Goal: Information Seeking & Learning: Learn about a topic

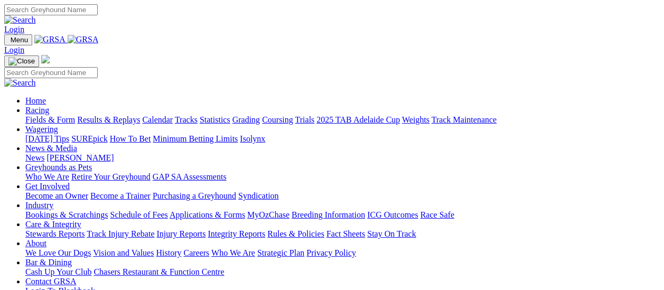
click at [57, 115] on link "Fields & Form" at bounding box center [50, 119] width 50 height 9
click at [47, 115] on link "Fields & Form" at bounding box center [50, 119] width 50 height 9
click at [57, 115] on link "Fields & Form" at bounding box center [50, 119] width 50 height 9
click at [55, 115] on link "Fields & Form" at bounding box center [50, 119] width 50 height 9
click at [52, 115] on link "Fields & Form" at bounding box center [50, 119] width 50 height 9
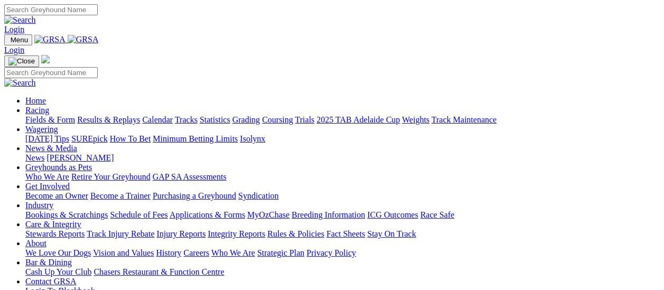
click at [32, 115] on link "Fields & Form" at bounding box center [50, 119] width 50 height 9
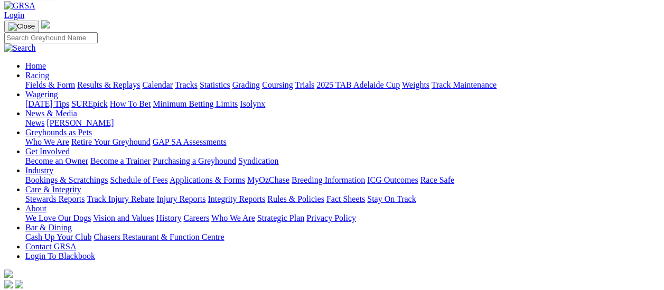
scroll to position [53, 0]
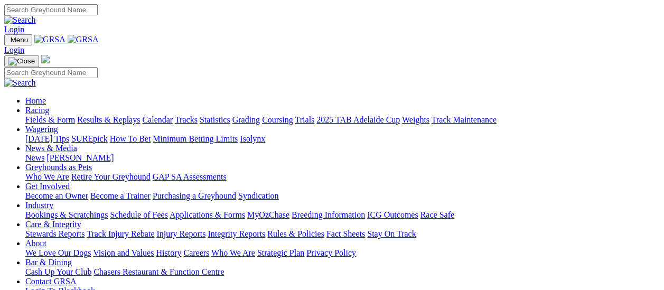
click at [52, 115] on link "Fields & Form" at bounding box center [50, 119] width 50 height 9
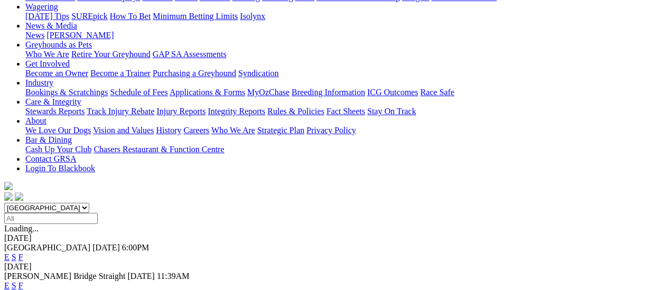
scroll to position [158, 0]
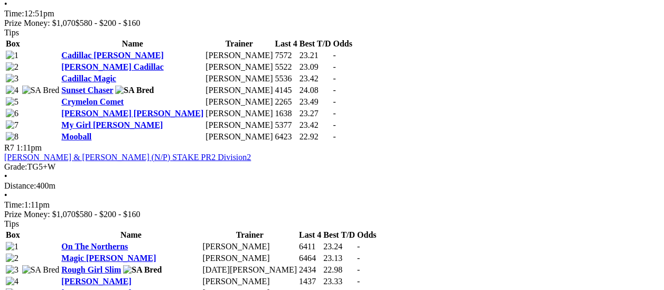
scroll to position [1426, 0]
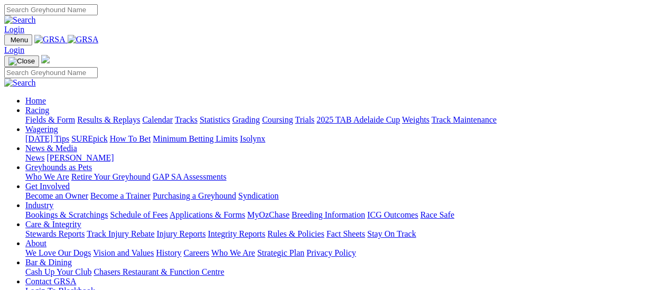
click at [56, 115] on link "Fields & Form" at bounding box center [50, 119] width 50 height 9
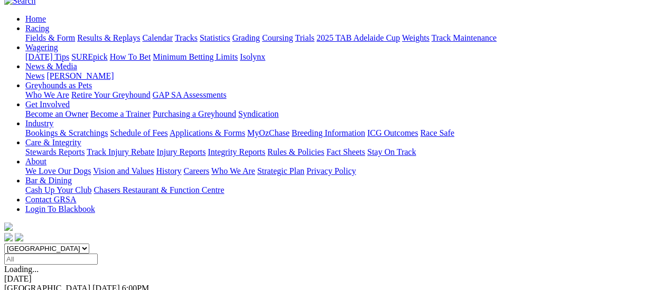
scroll to position [106, 0]
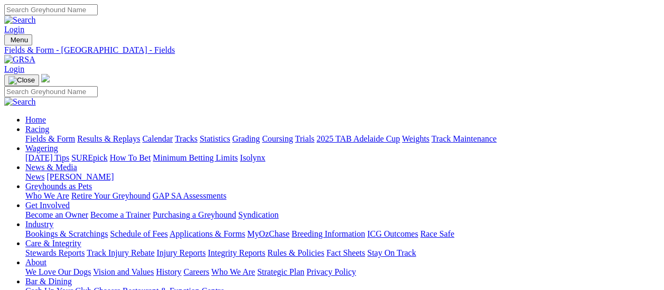
click at [26, 134] on link "Fields & Form" at bounding box center [50, 138] width 50 height 9
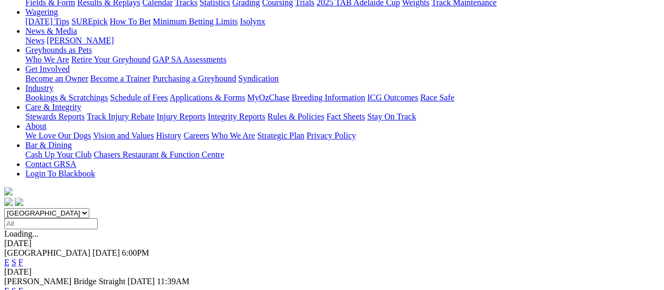
scroll to position [158, 0]
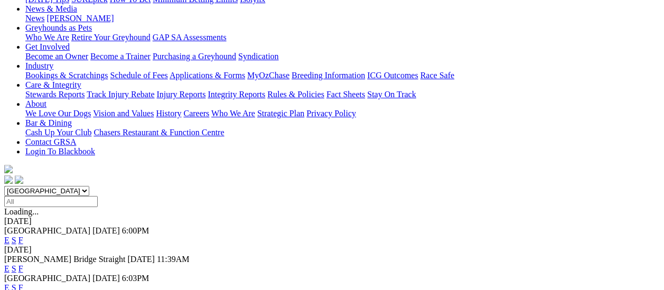
click at [23, 264] on link "F" at bounding box center [20, 268] width 5 height 9
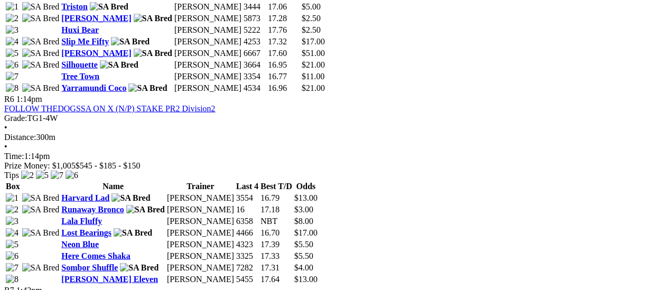
scroll to position [1162, 0]
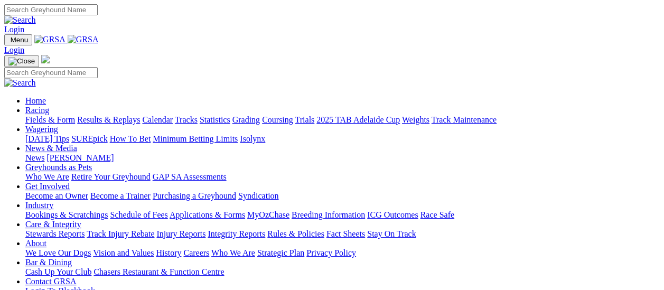
click at [53, 115] on link "Fields & Form" at bounding box center [50, 119] width 50 height 9
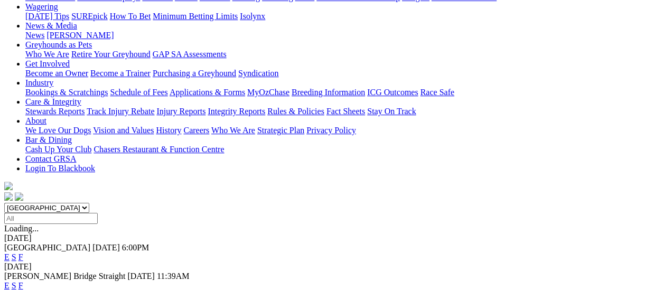
scroll to position [158, 0]
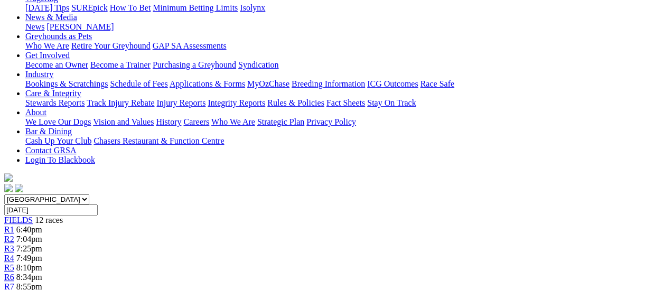
scroll to position [211, 0]
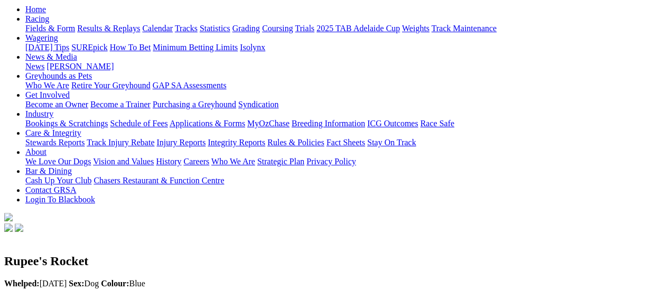
scroll to position [106, 0]
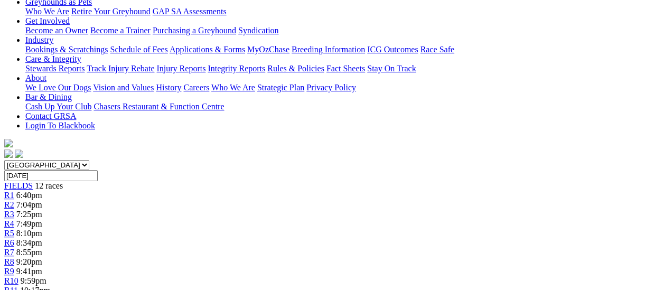
scroll to position [53, 0]
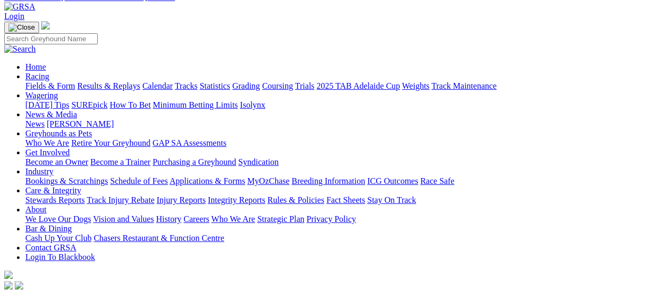
click at [31, 81] on link "Fields & Form" at bounding box center [50, 85] width 50 height 9
